Goal: Transaction & Acquisition: Purchase product/service

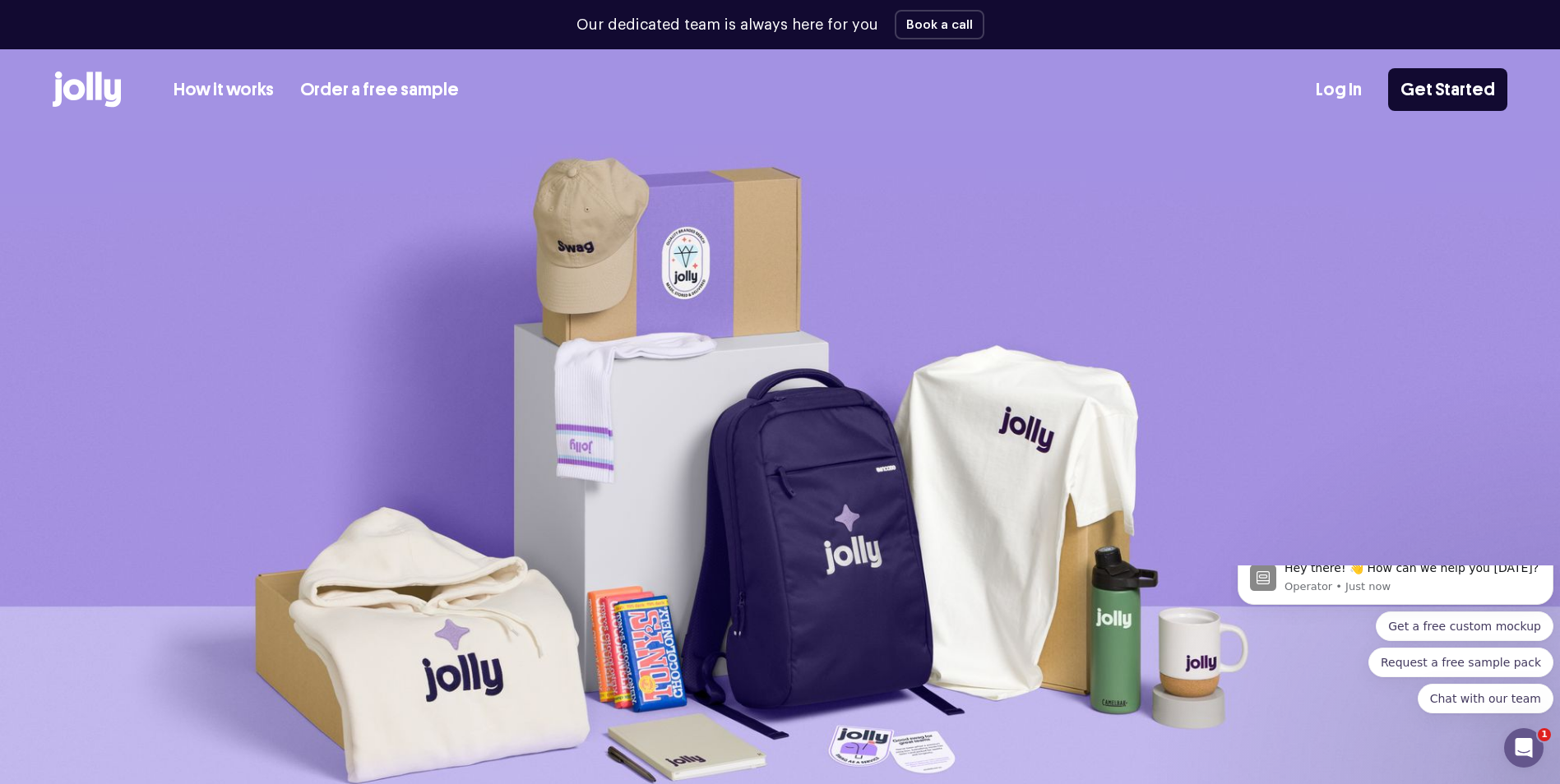
click at [404, 88] on link "Order a free sample" at bounding box center [379, 90] width 159 height 28
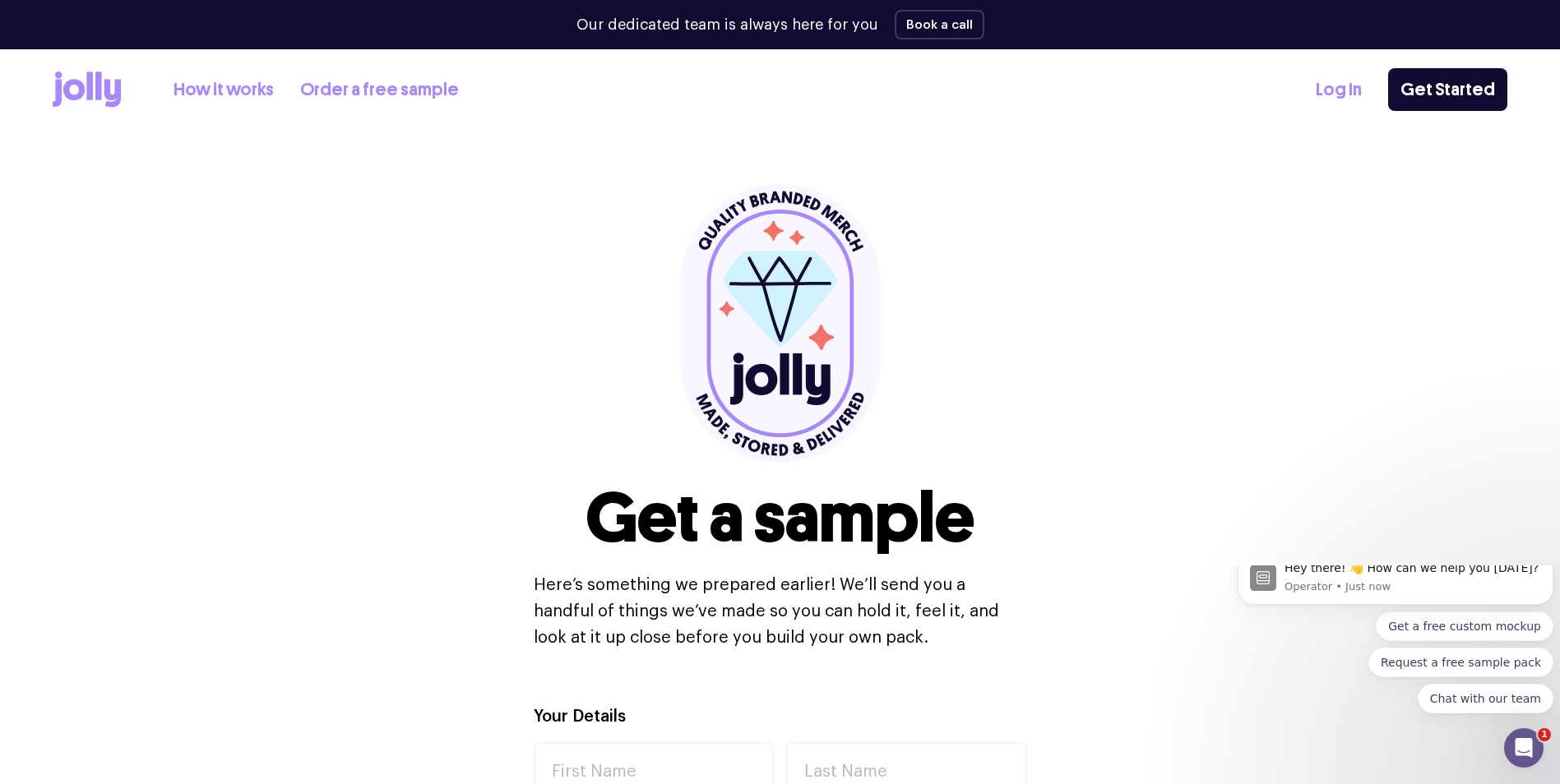
click at [206, 86] on link "How it works" at bounding box center [224, 90] width 101 height 28
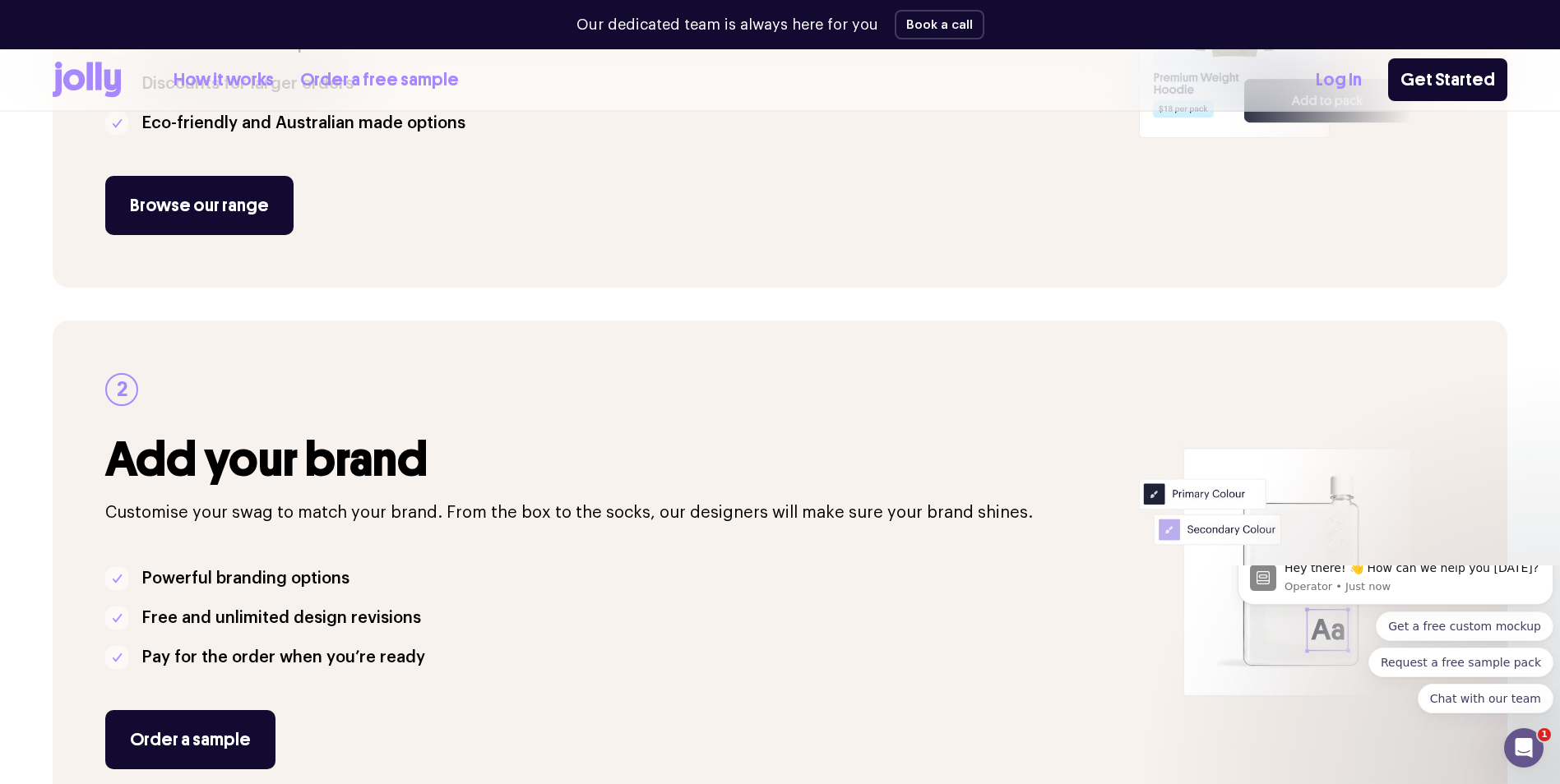
scroll to position [411, 0]
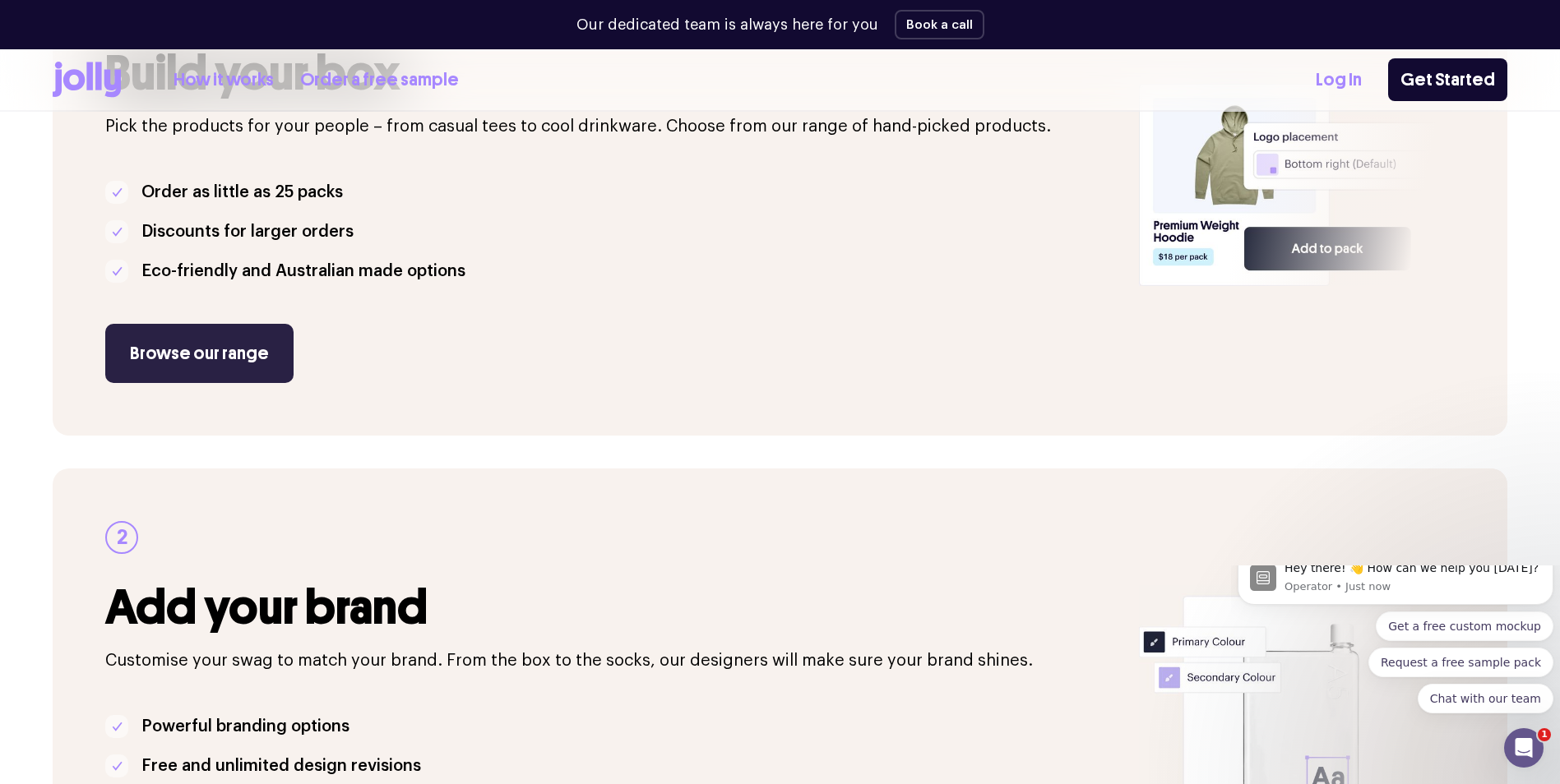
click at [198, 345] on link "Browse our range" at bounding box center [199, 353] width 188 height 59
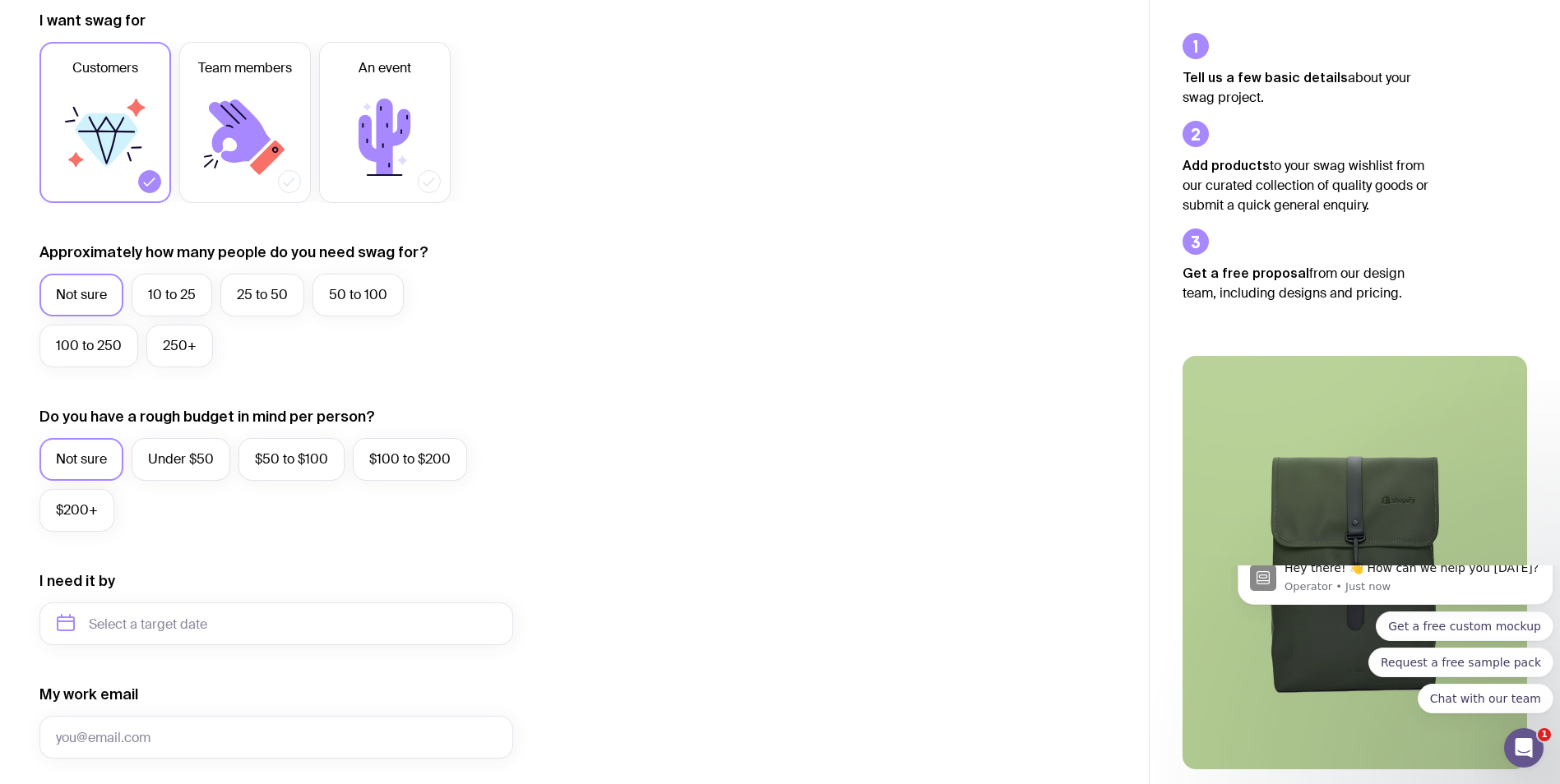
scroll to position [83, 0]
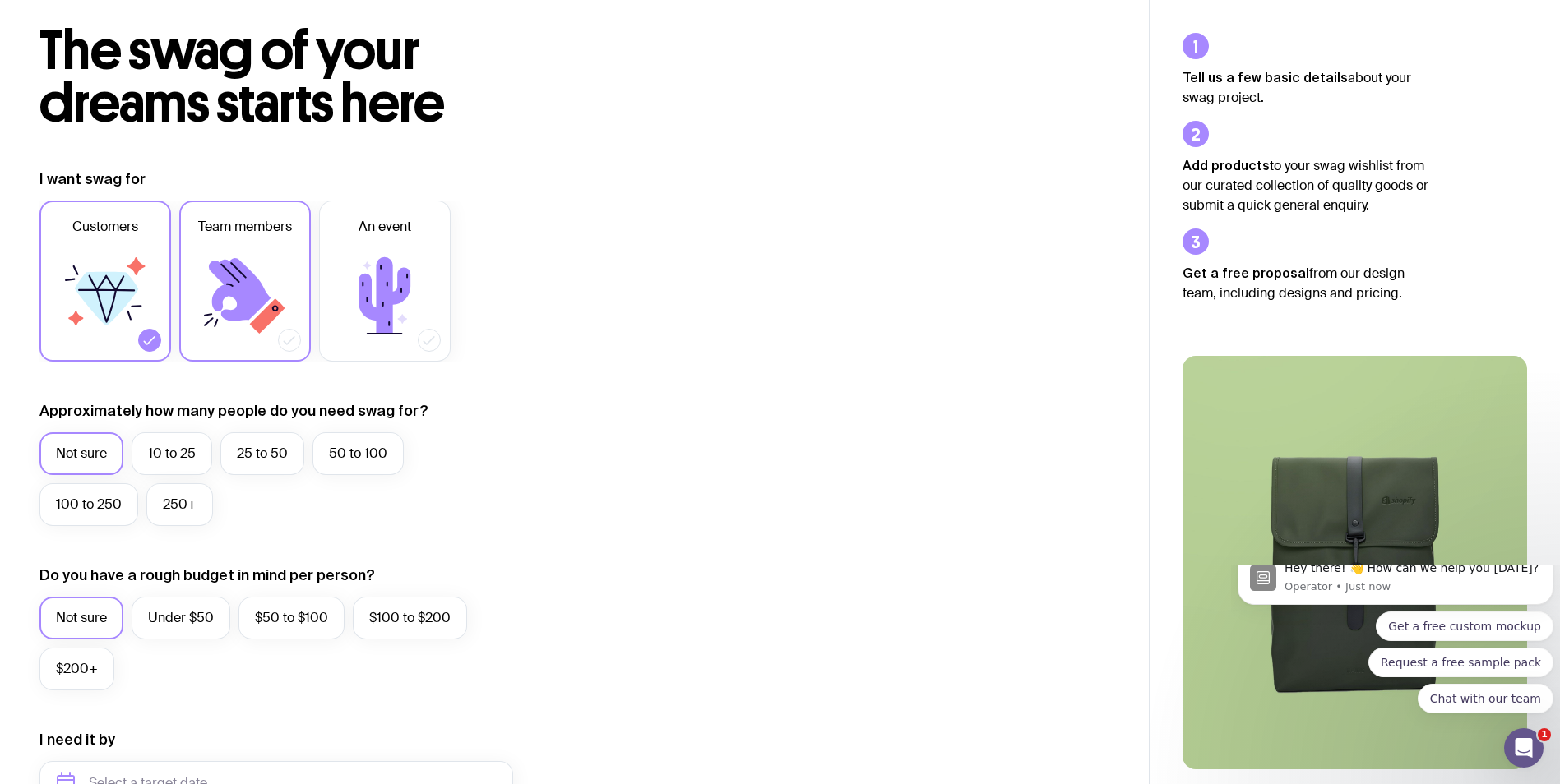
drag, startPoint x: 235, startPoint y: 289, endPoint x: 283, endPoint y: 325, distance: 60.0
click at [235, 289] on icon at bounding box center [239, 289] width 62 height 64
click at [0, 0] on input "Team members" at bounding box center [0, 0] width 0 height 0
click at [259, 305] on icon at bounding box center [239, 289] width 62 height 64
click at [0, 0] on input "Team members" at bounding box center [0, 0] width 0 height 0
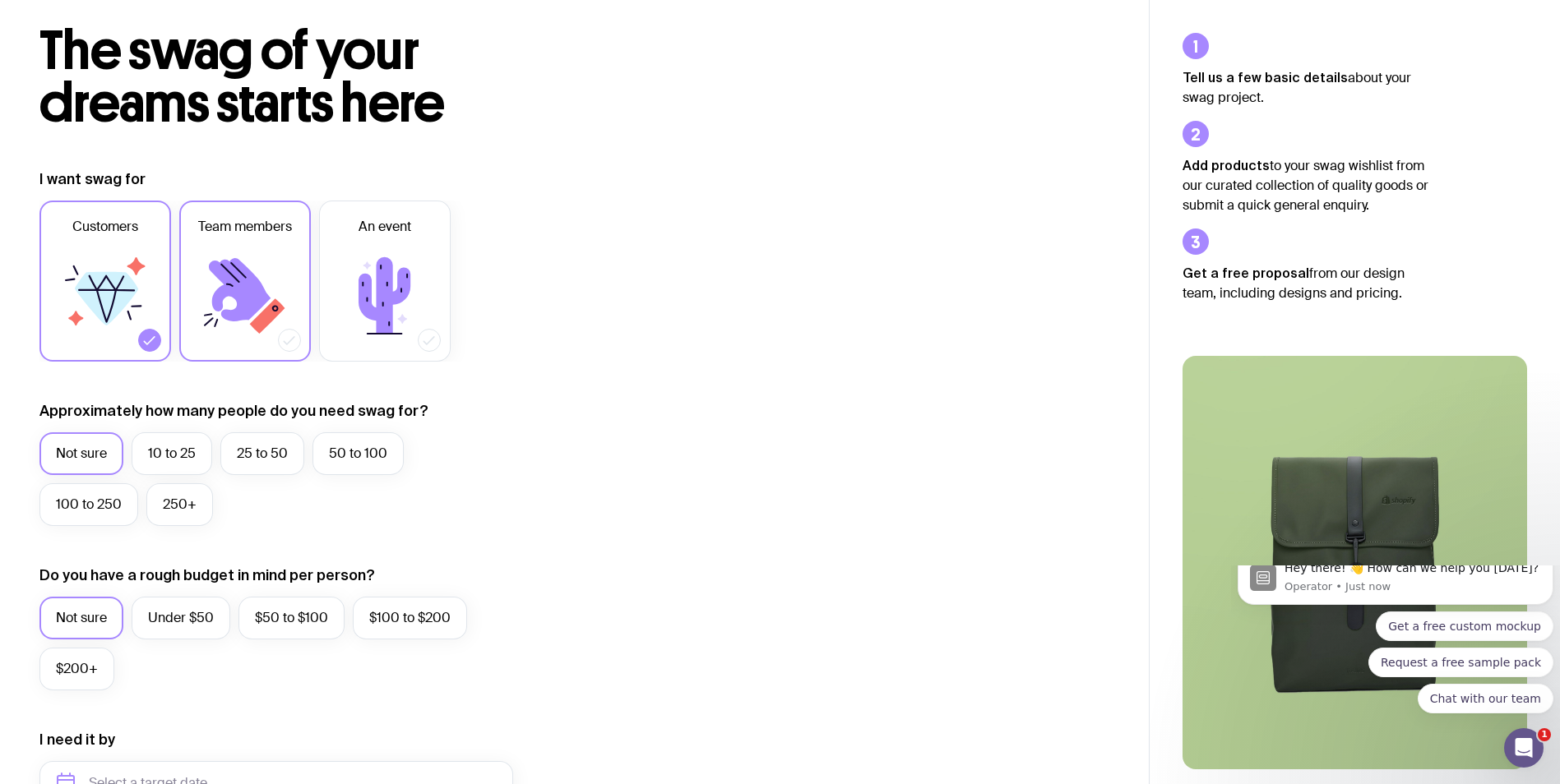
click at [244, 303] on icon at bounding box center [239, 289] width 62 height 64
click at [0, 0] on input "Team members" at bounding box center [0, 0] width 0 height 0
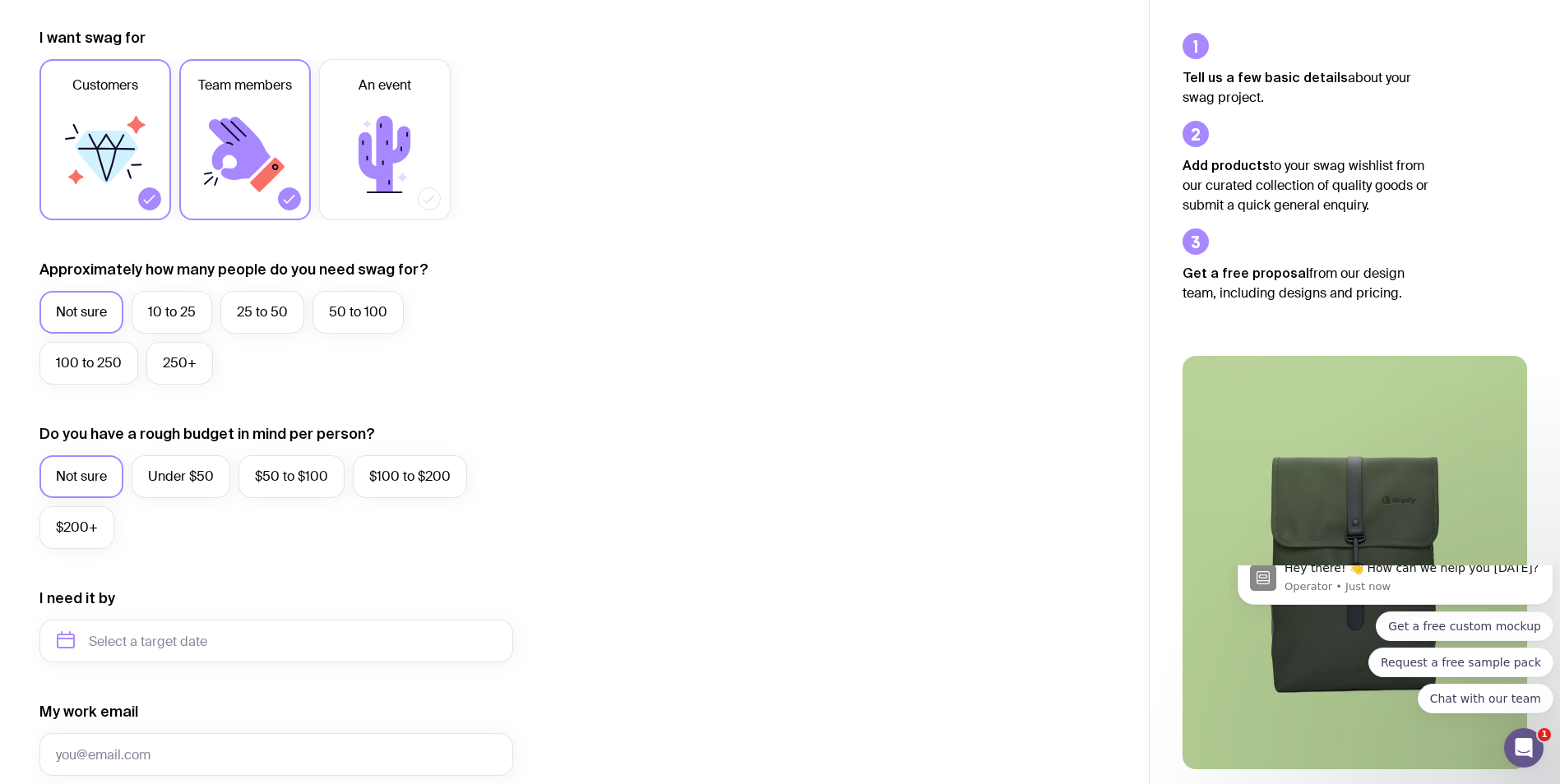
scroll to position [247, 0]
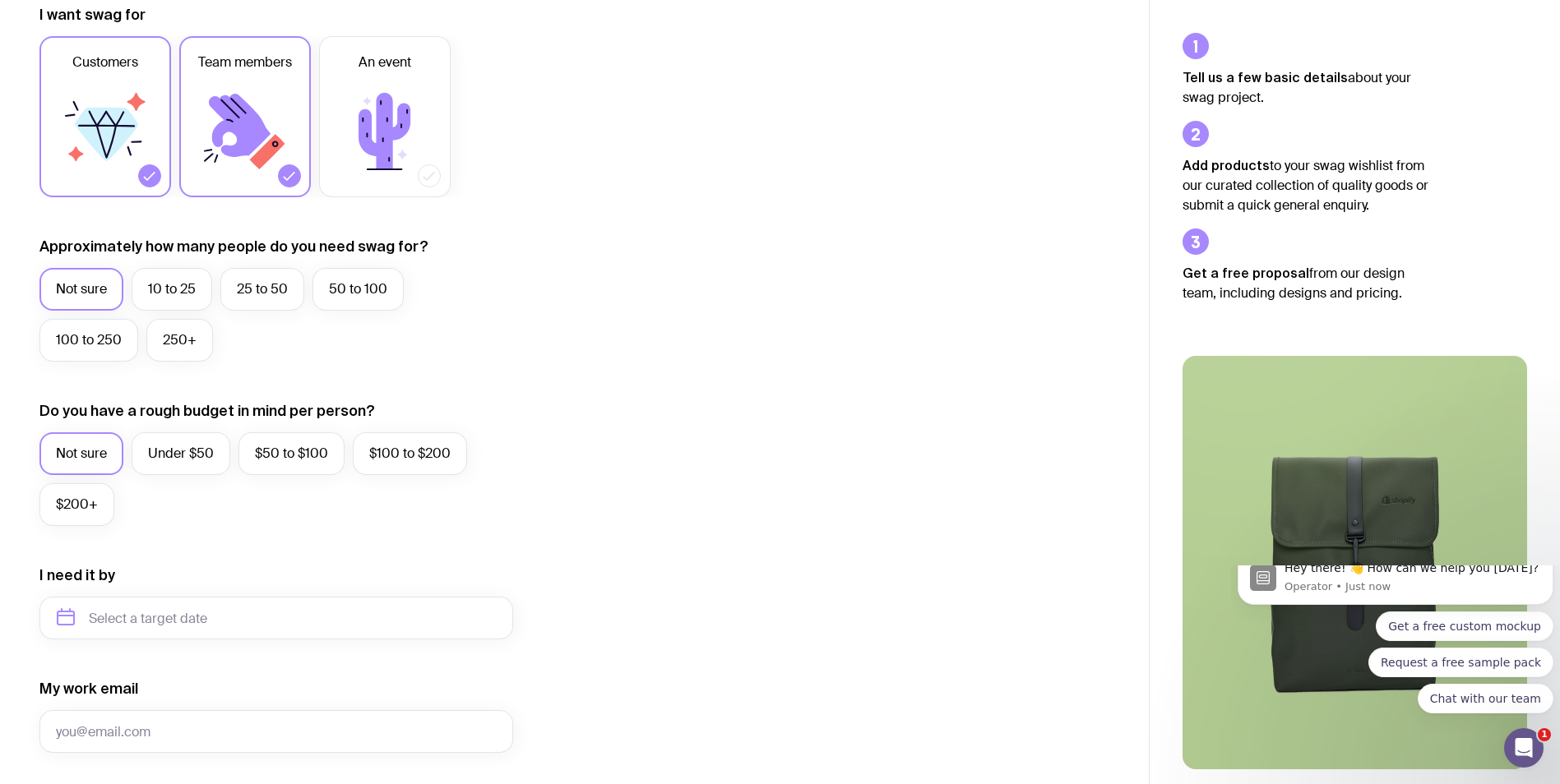
click at [107, 192] on label "Customers" at bounding box center [105, 117] width 132 height 161
click at [0, 0] on input "Customers" at bounding box center [0, 0] width 0 height 0
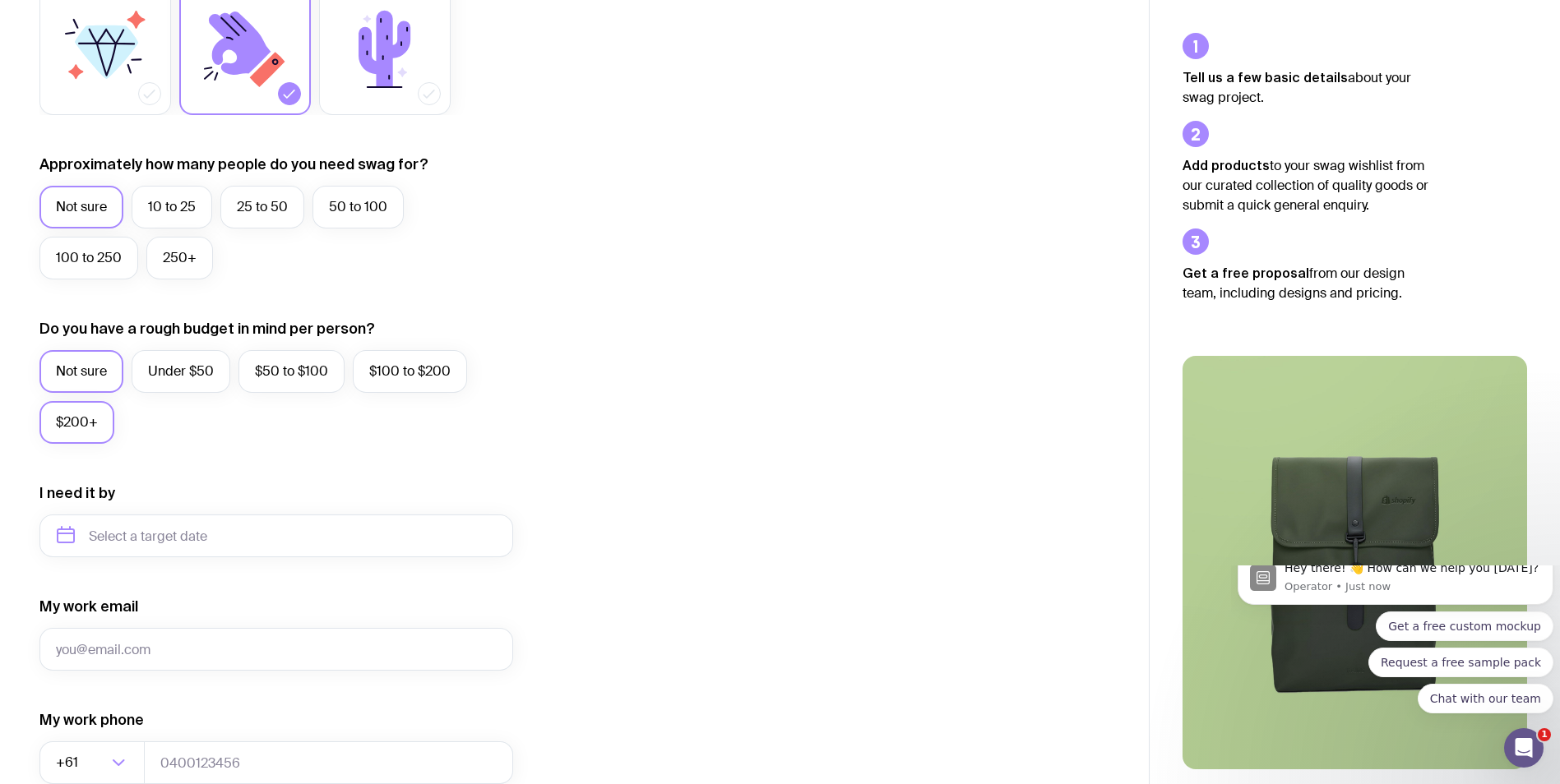
click at [95, 420] on label "$200+" at bounding box center [77, 422] width 75 height 43
click at [0, 0] on input "$200+" at bounding box center [0, 0] width 0 height 0
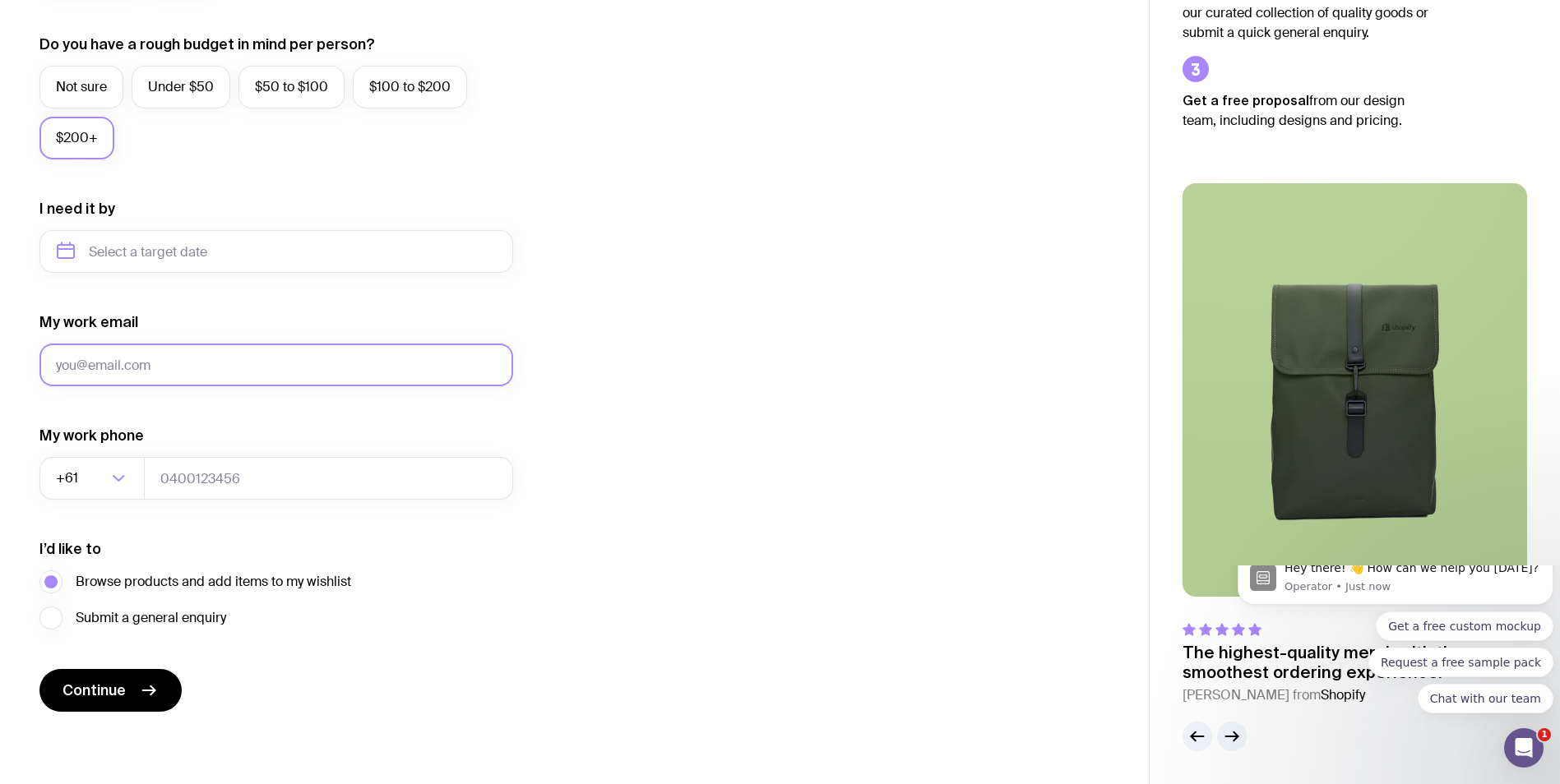
scroll to position [0, 0]
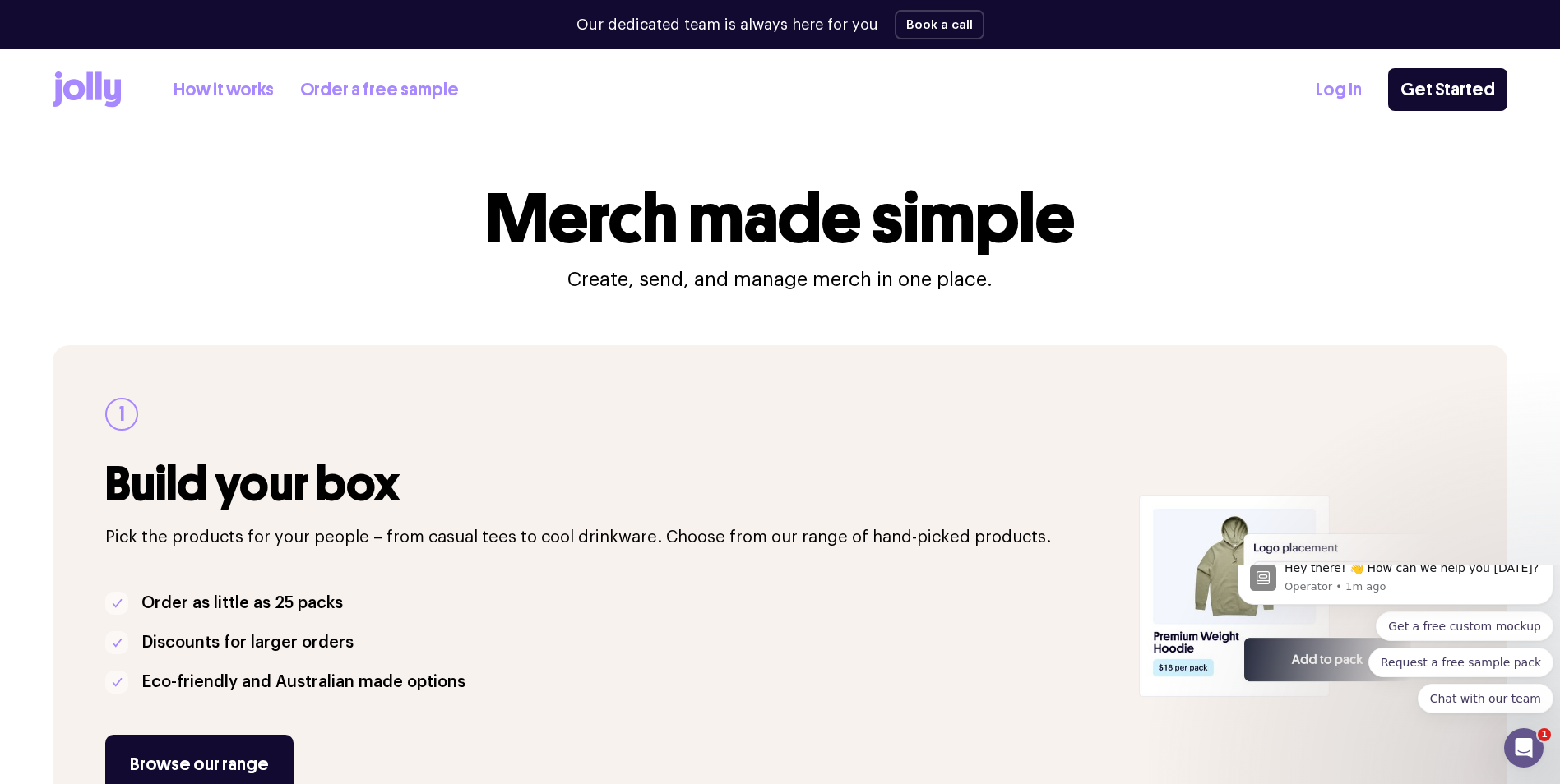
click at [231, 92] on link "How it works" at bounding box center [224, 90] width 101 height 28
click at [87, 96] on icon at bounding box center [86, 89] width 68 height 36
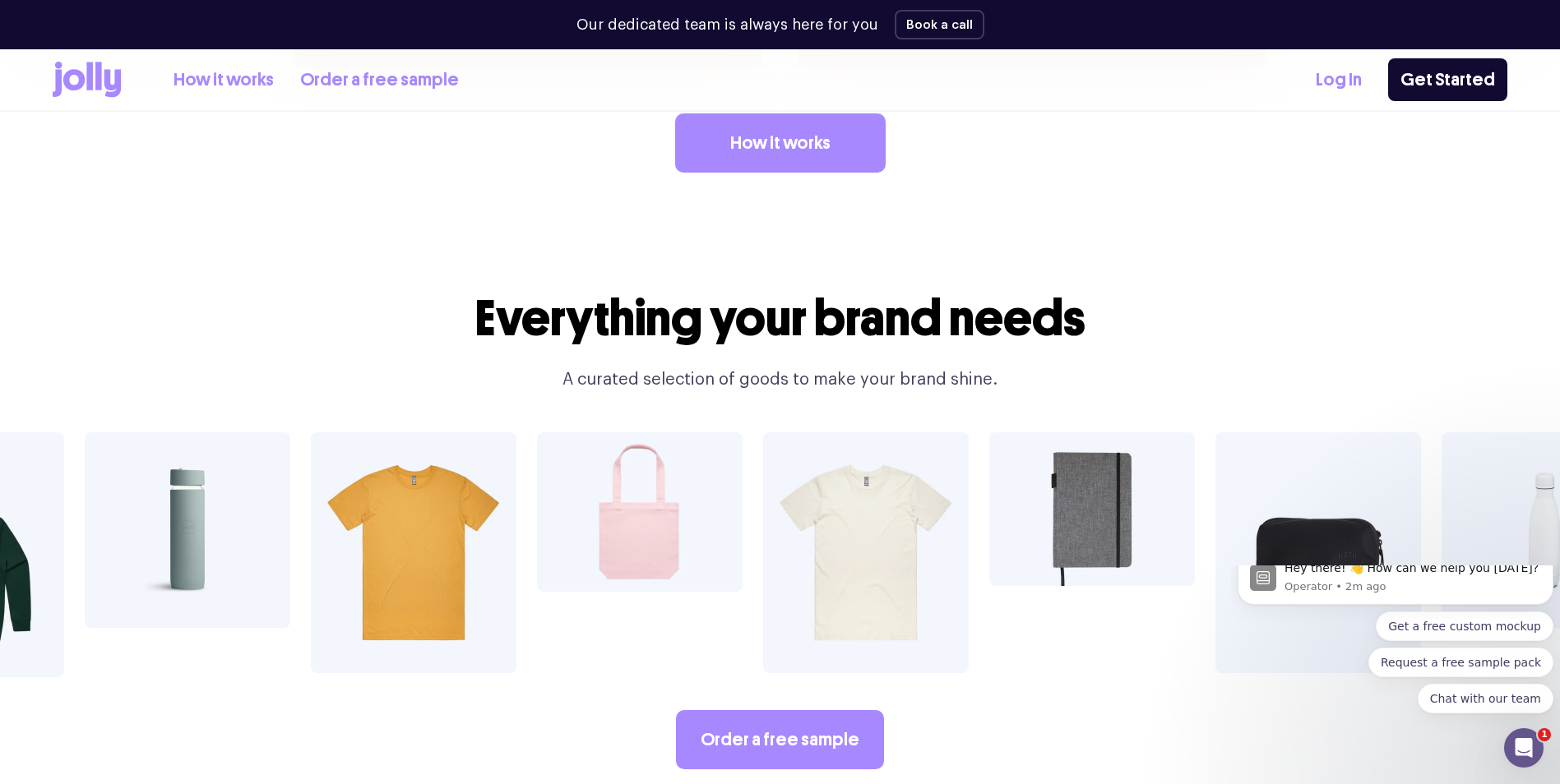
scroll to position [2714, 0]
